Goal: Use online tool/utility: Utilize a website feature to perform a specific function

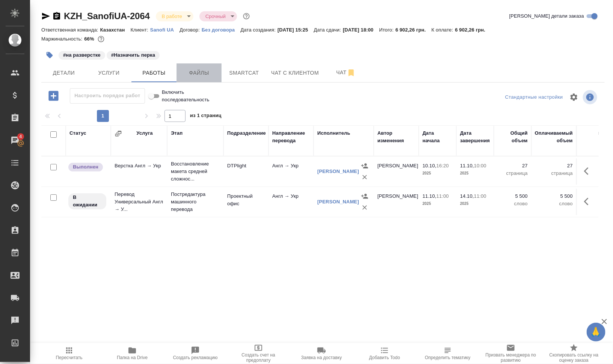
click at [210, 74] on span "Файлы" at bounding box center [199, 72] width 36 height 9
click at [160, 74] on span "Работы" at bounding box center [154, 72] width 36 height 9
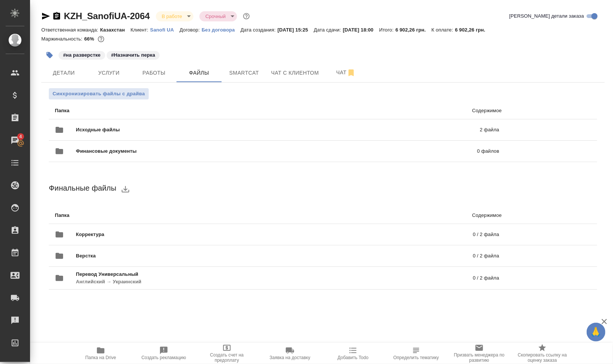
click at [97, 354] on icon "button" at bounding box center [100, 350] width 9 height 9
click at [252, 73] on span "Smartcat" at bounding box center [244, 72] width 36 height 9
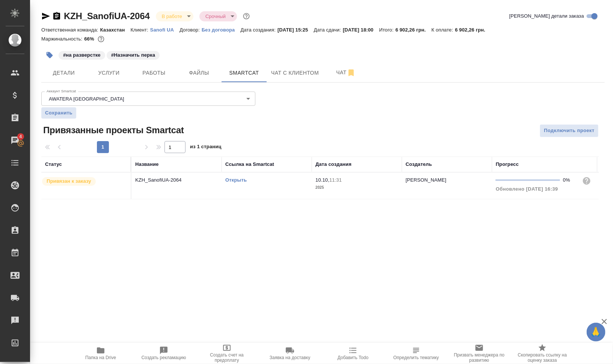
click at [239, 179] on link "Открыть" at bounding box center [235, 180] width 21 height 6
click at [232, 182] on link "Открыть" at bounding box center [235, 180] width 21 height 6
click at [279, 194] on td "Открыть" at bounding box center [267, 186] width 90 height 26
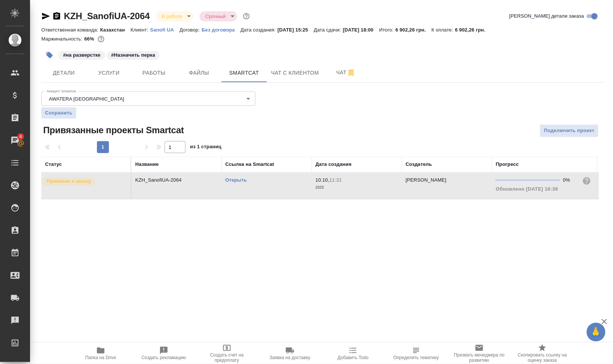
click at [279, 194] on td "Открыть" at bounding box center [267, 186] width 90 height 26
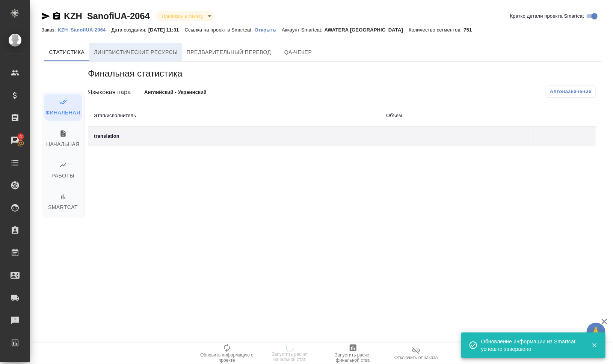
click at [146, 48] on span "Лингвистические ресурсы" at bounding box center [136, 52] width 84 height 9
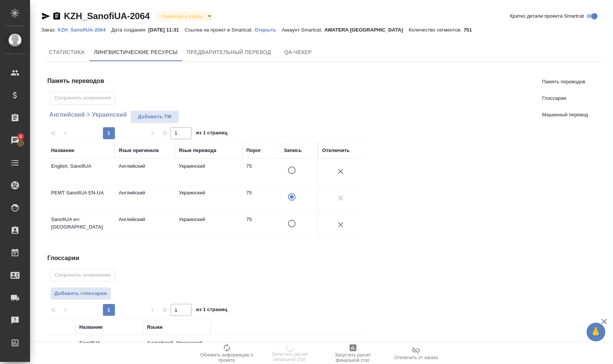
scroll to position [136, 0]
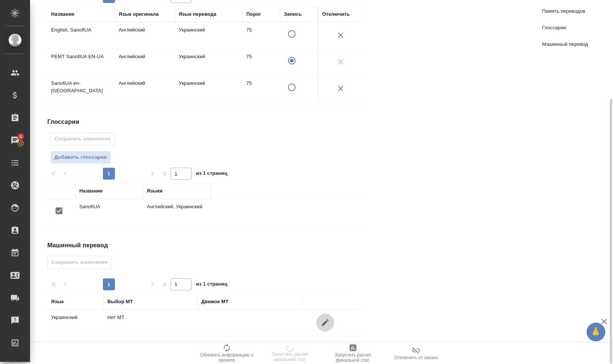
click at [330, 291] on button "button" at bounding box center [325, 323] width 18 height 18
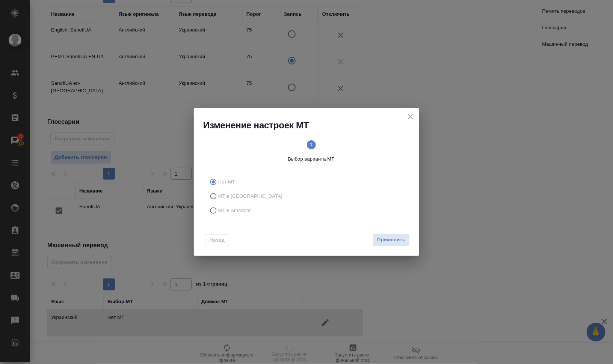
click at [235, 211] on span "МТ в Smartcat" at bounding box center [234, 211] width 33 height 8
click at [218, 211] on input "МТ в Smartcat" at bounding box center [212, 211] width 12 height 14
radio input "true"
click at [360, 144] on text "2" at bounding box center [360, 145] width 3 height 6
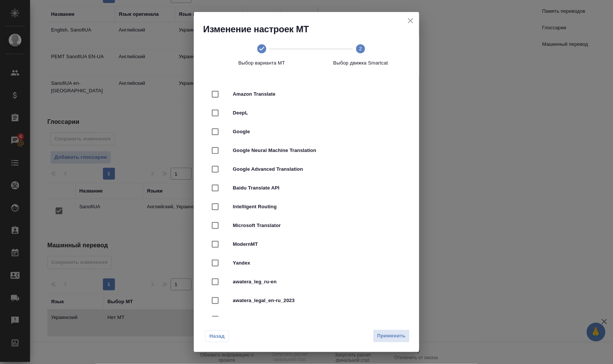
click at [311, 262] on span "Yandex" at bounding box center [317, 263] width 168 height 8
checkbox input "true"
click at [394, 291] on span "Применить" at bounding box center [391, 336] width 29 height 9
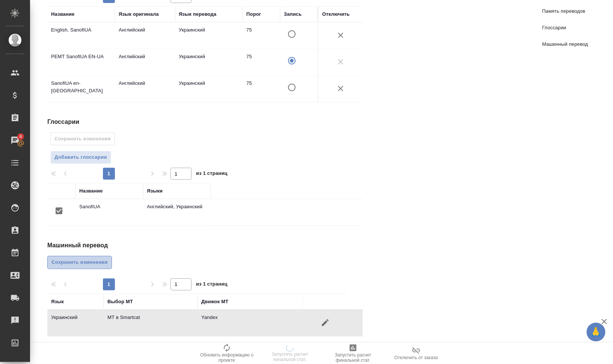
click at [72, 258] on span "Сохранить изменения" at bounding box center [79, 262] width 56 height 9
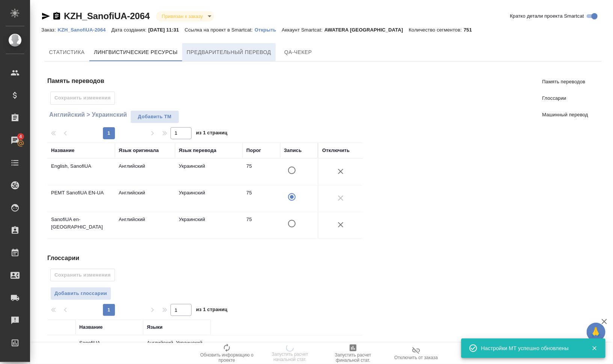
click at [225, 52] on span "Предварительный перевод" at bounding box center [229, 52] width 84 height 9
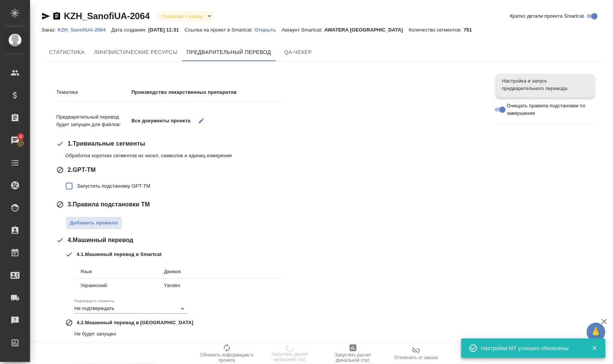
click at [136, 188] on span "Запустить подстановку GPT-TM" at bounding box center [113, 186] width 73 height 8
click at [77, 188] on input "Запустить подстановку GPT-TM" at bounding box center [69, 186] width 16 height 16
checkbox input "true"
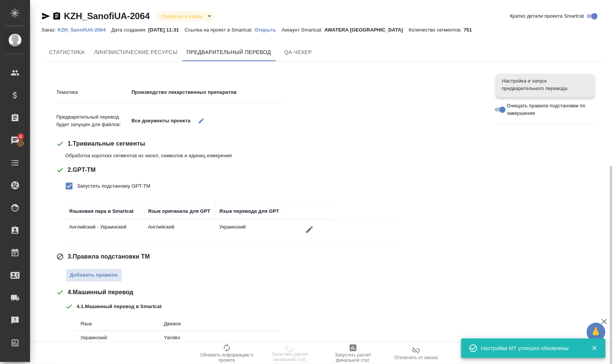
scroll to position [109, 0]
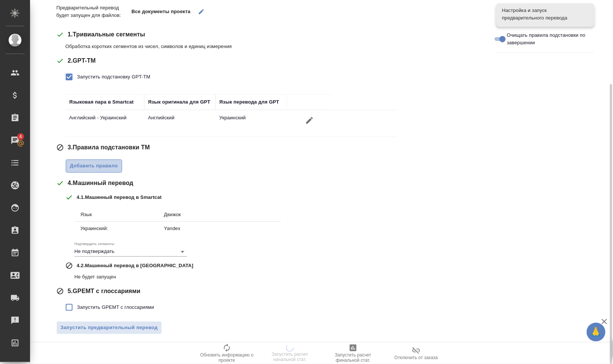
click at [88, 168] on span "Добавить правило" at bounding box center [94, 166] width 48 height 9
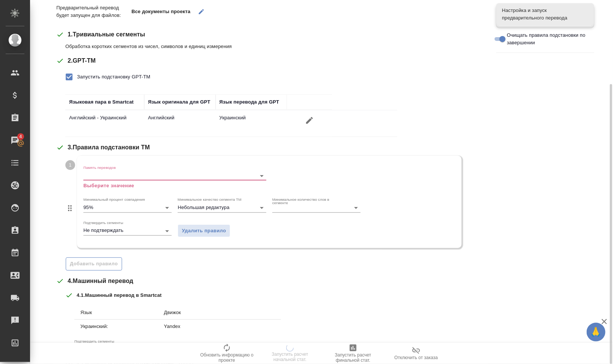
click at [93, 174] on input "Память переводов" at bounding box center [162, 175] width 159 height 9
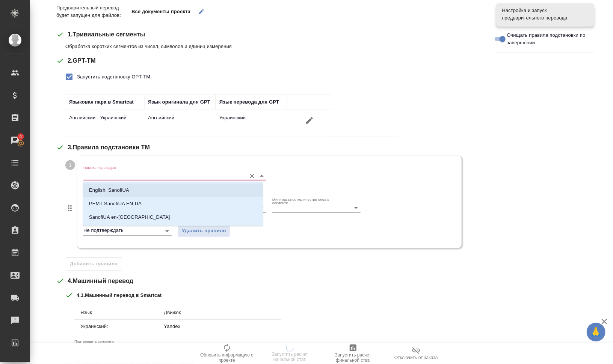
click at [118, 190] on p "English, SanofiUA" at bounding box center [109, 191] width 40 height 8
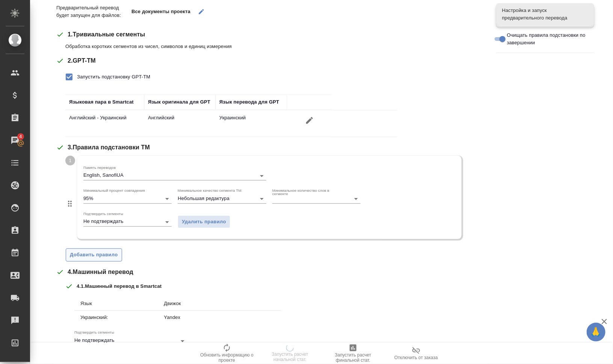
click at [101, 257] on span "Добавить правило" at bounding box center [94, 255] width 48 height 9
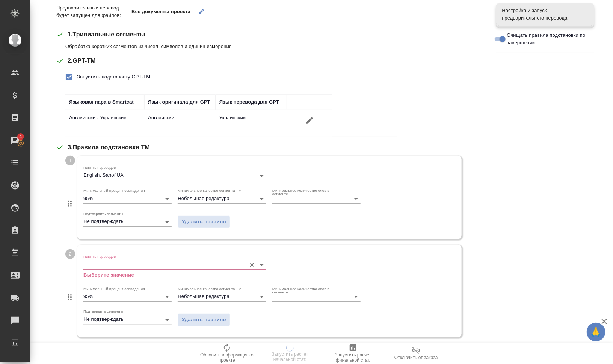
click at [119, 263] on input "Память переводов" at bounding box center [162, 264] width 159 height 9
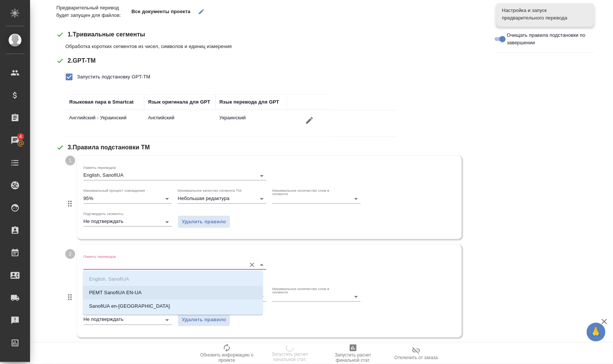
click at [157, 289] on li "PEMT SanofiUA EN-UA" at bounding box center [173, 293] width 180 height 14
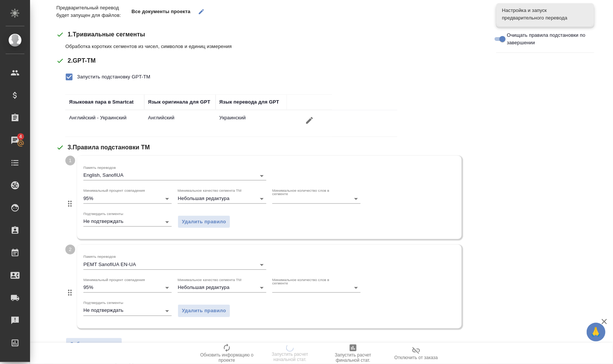
scroll to position [287, 0]
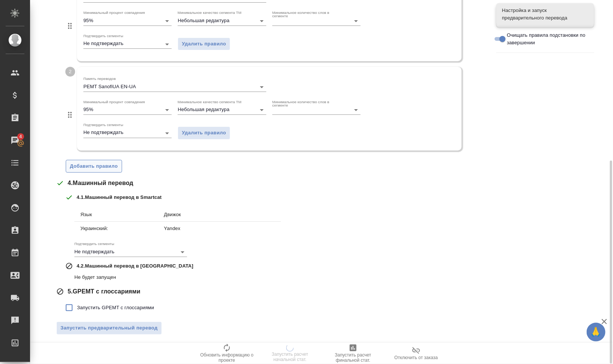
click at [101, 165] on span "Добавить правило" at bounding box center [94, 166] width 48 height 9
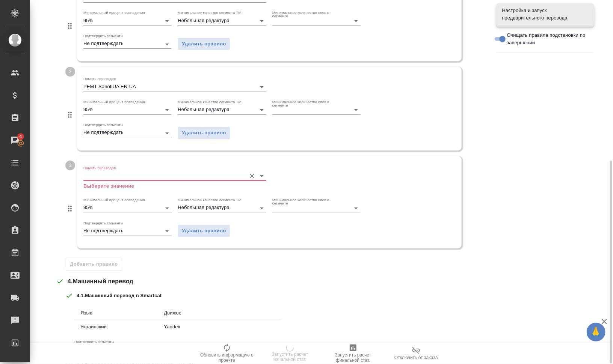
click at [118, 169] on div "Память переводов Выберите значение" at bounding box center [174, 178] width 183 height 24
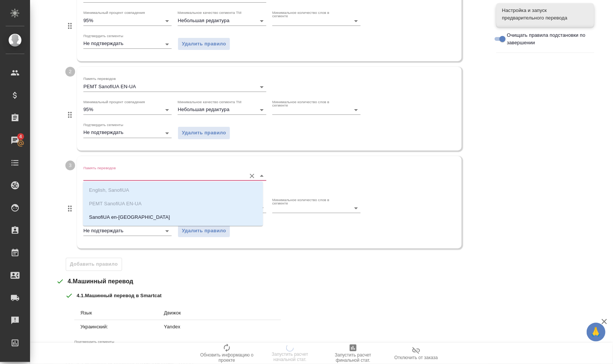
click at [123, 176] on input "Память переводов" at bounding box center [162, 176] width 159 height 9
click at [145, 219] on li "SanofiUA en-uk" at bounding box center [173, 218] width 180 height 14
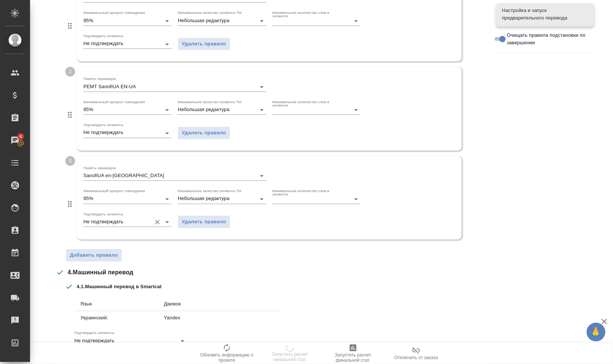
scroll to position [377, 0]
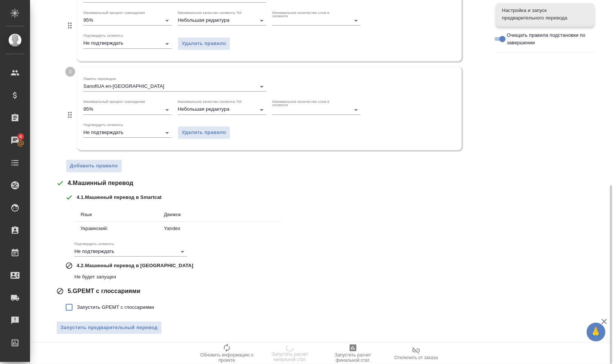
click at [123, 291] on span "Запустить GPEMT с глоссариями" at bounding box center [115, 308] width 77 height 8
click at [77, 291] on input "Запустить GPEMT с глоссариями" at bounding box center [69, 308] width 16 height 16
checkbox input "true"
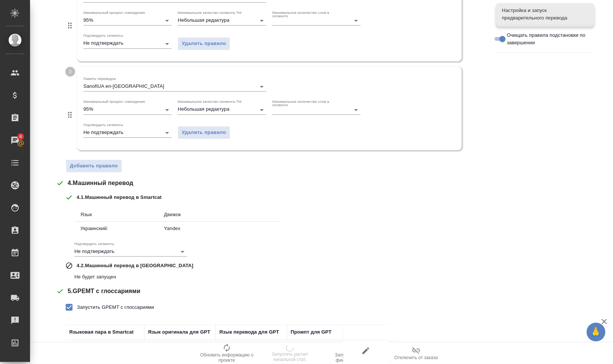
scroll to position [428, 0]
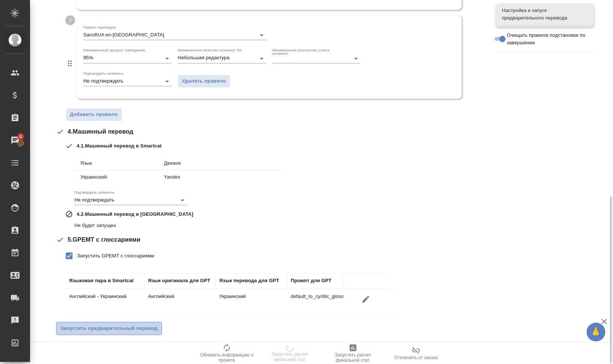
click at [153, 291] on button "Запустить предварительный перевод" at bounding box center [109, 328] width 106 height 13
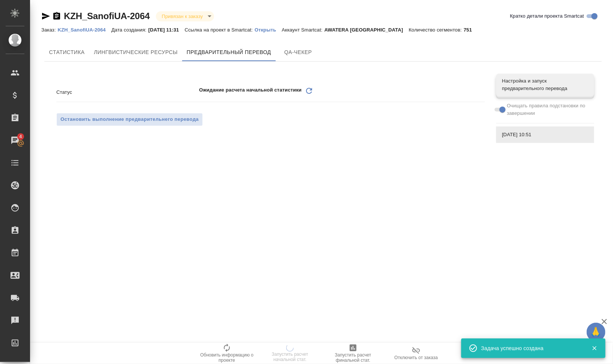
scroll to position [0, 0]
